Goal: Information Seeking & Learning: Learn about a topic

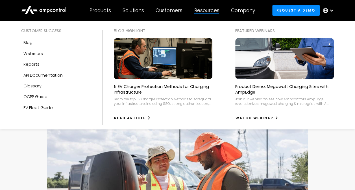
click at [216, 14] on div at bounding box center [206, 13] width 25 height 0
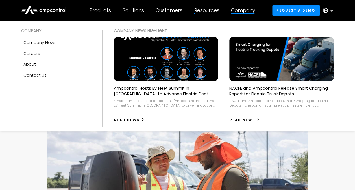
click at [237, 11] on div "Company" at bounding box center [243, 10] width 24 height 6
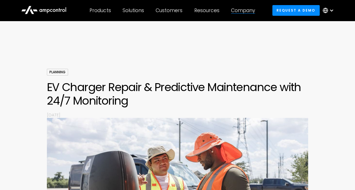
click at [247, 9] on div "Company" at bounding box center [243, 10] width 24 height 6
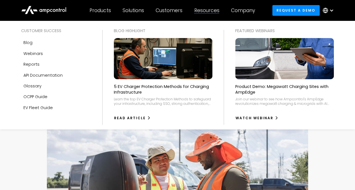
click at [208, 10] on div "Resources" at bounding box center [206, 10] width 25 height 6
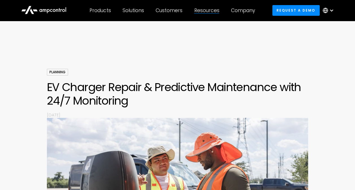
click at [208, 10] on div "Resources" at bounding box center [206, 10] width 25 height 6
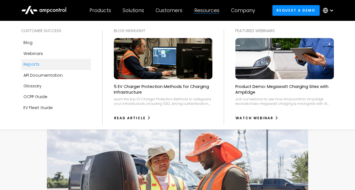
click at [37, 65] on div "Reports" at bounding box center [31, 64] width 16 height 6
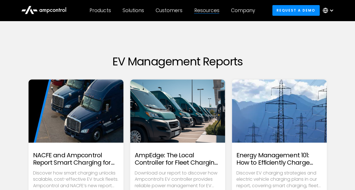
click at [205, 6] on div "Resources Customer success Blog Webinars Reports Product guides API Documentati…" at bounding box center [206, 11] width 37 height 20
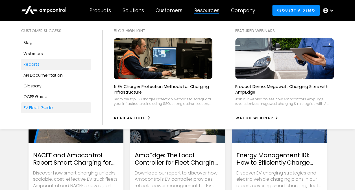
click at [42, 107] on div "EV Fleet Guide" at bounding box center [37, 108] width 29 height 6
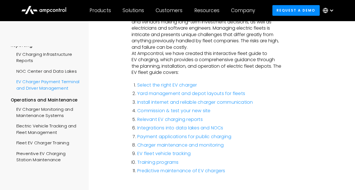
scroll to position [113, 0]
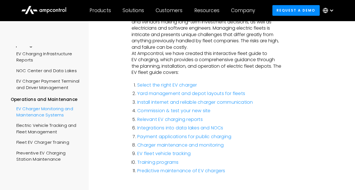
click at [45, 120] on div "EV Charger Monitoring and Maintenance Systems" at bounding box center [46, 111] width 71 height 17
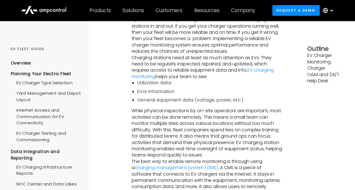
scroll to position [99, 0]
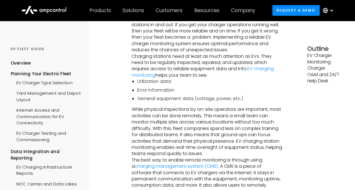
click at [327, 10] on circle at bounding box center [325, 10] width 5 height 5
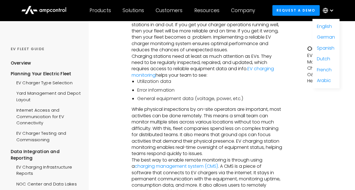
click at [221, 96] on li "General equipment data (voltage, power, etc.)" at bounding box center [209, 99] width 145 height 6
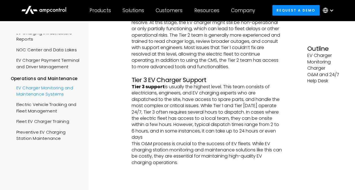
scroll to position [122, 0]
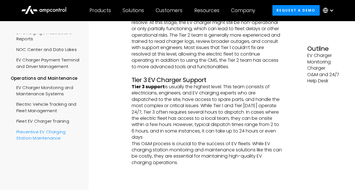
click at [45, 142] on div "Preventive EV Charging Station Maintenance" at bounding box center [46, 134] width 71 height 17
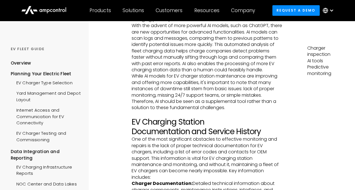
scroll to position [263, 0]
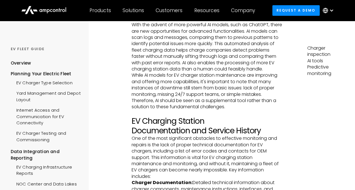
click at [217, 135] on h2 "EV Charging Station Documentation and Service History" at bounding box center [207, 126] width 150 height 19
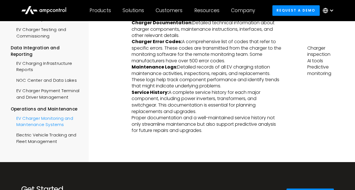
scroll to position [85, 0]
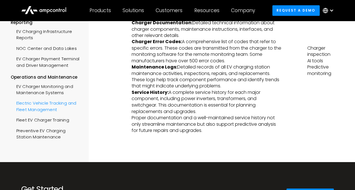
click at [50, 115] on div "Electric Vehicle Tracking and Fleet Management" at bounding box center [46, 106] width 71 height 17
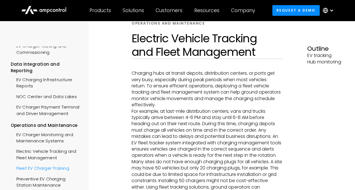
scroll to position [136, 0]
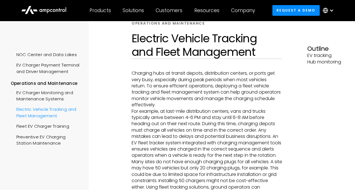
click at [45, 113] on div "Electric Vehicle Tracking and Fleet Management" at bounding box center [46, 112] width 71 height 17
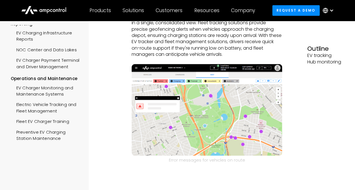
scroll to position [282, 0]
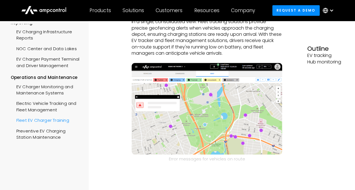
click at [50, 125] on div "Fleet EV Charger Training" at bounding box center [40, 120] width 58 height 10
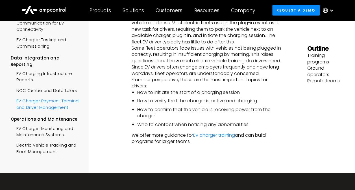
scroll to position [56, 0]
